Goal: Feedback & Contribution: Submit feedback/report problem

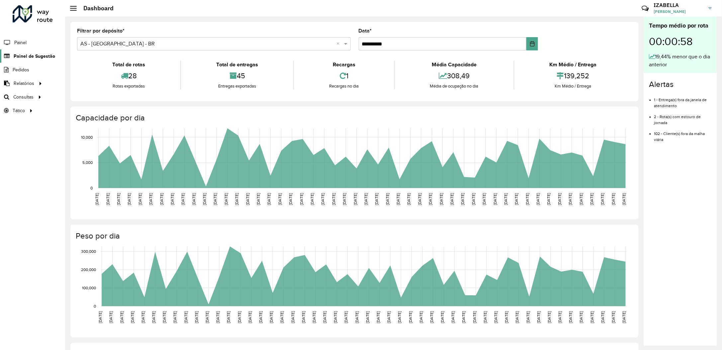
click at [47, 55] on span "Painel de Sugestão" at bounding box center [35, 56] width 42 height 7
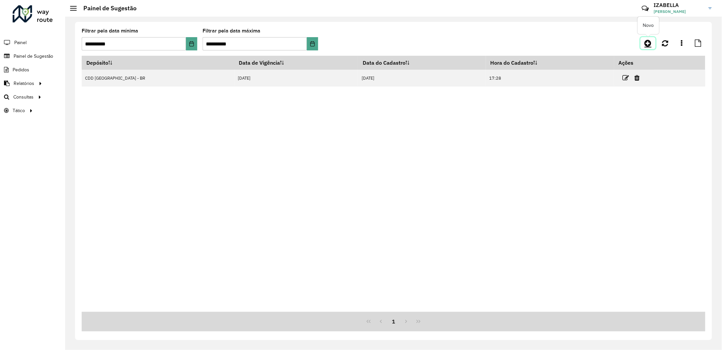
click at [647, 38] on link at bounding box center [648, 43] width 15 height 12
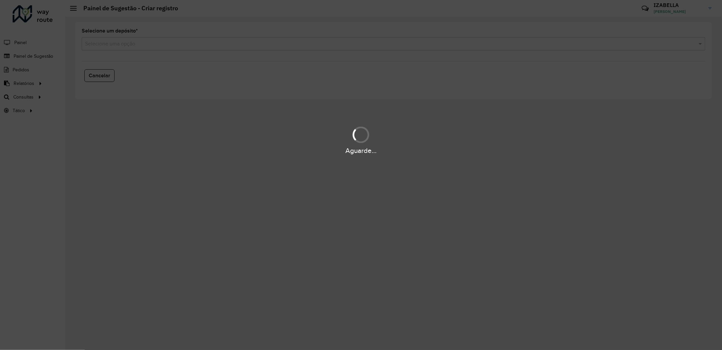
drag, startPoint x: 145, startPoint y: 36, endPoint x: 137, endPoint y: 42, distance: 10.7
click at [144, 36] on div "Aguarde..." at bounding box center [361, 175] width 722 height 350
click at [137, 42] on div "Aguarde..." at bounding box center [361, 175] width 722 height 350
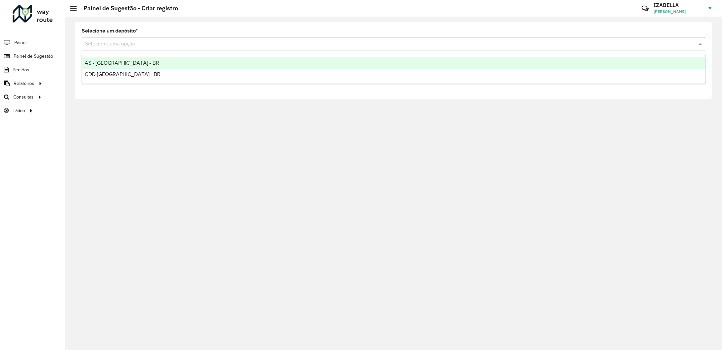
click at [130, 42] on input "text" at bounding box center [387, 44] width 604 height 8
click at [110, 61] on span "AS - BRASILIA - BR" at bounding box center [122, 63] width 74 height 6
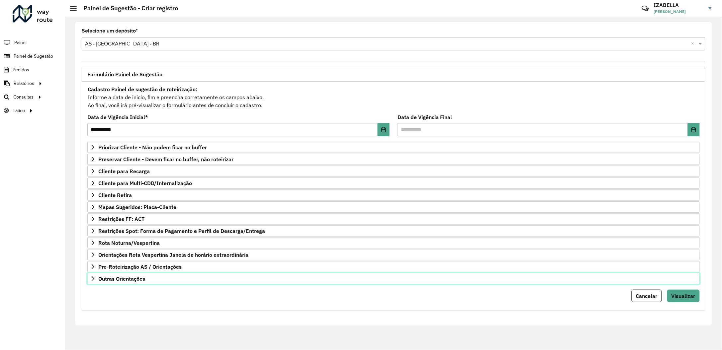
click at [151, 283] on link "Outras Orientações" at bounding box center [393, 278] width 612 height 11
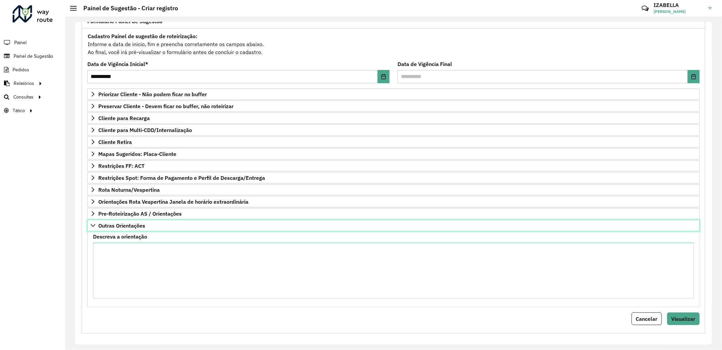
scroll to position [58, 0]
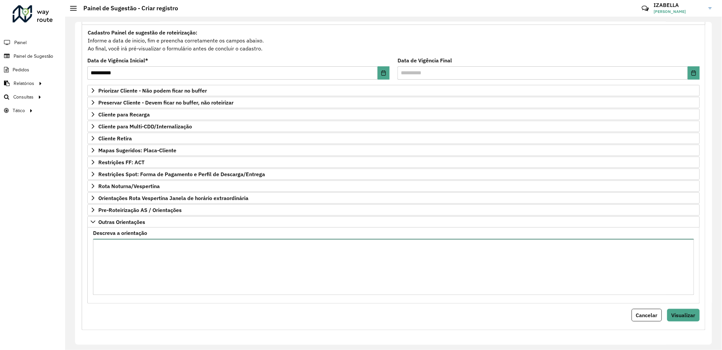
click at [237, 265] on textarea "Descreva a orientação" at bounding box center [393, 267] width 601 height 56
paste textarea "**********"
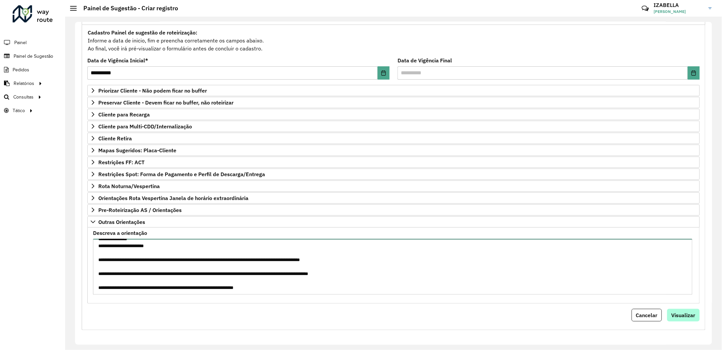
type textarea "**********"
click at [686, 319] on span "Visualizar" at bounding box center [683, 315] width 24 height 7
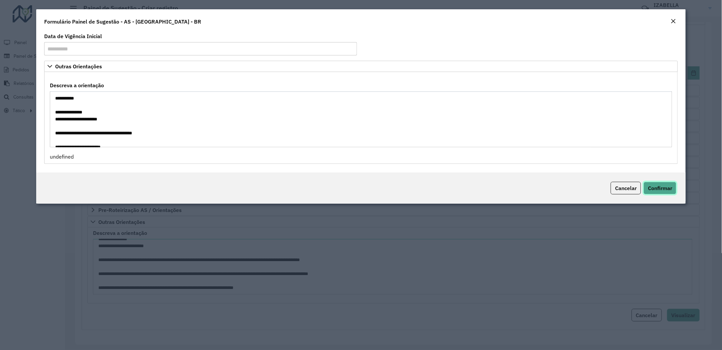
click at [665, 191] on span "Confirmar" at bounding box center [660, 188] width 24 height 7
